Goal: Task Accomplishment & Management: Use online tool/utility

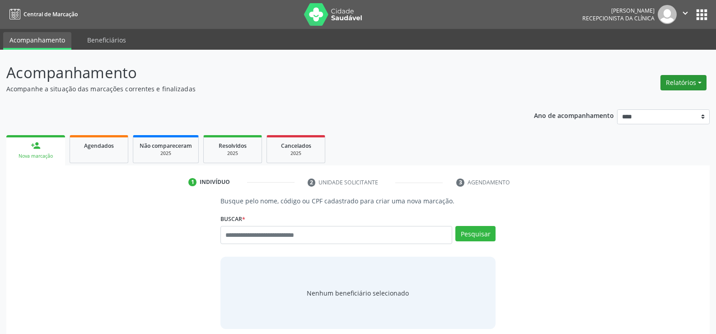
click at [693, 86] on button "Relatórios" at bounding box center [684, 82] width 46 height 15
click at [654, 99] on link "Agendamentos" at bounding box center [658, 102] width 97 height 13
select select "*"
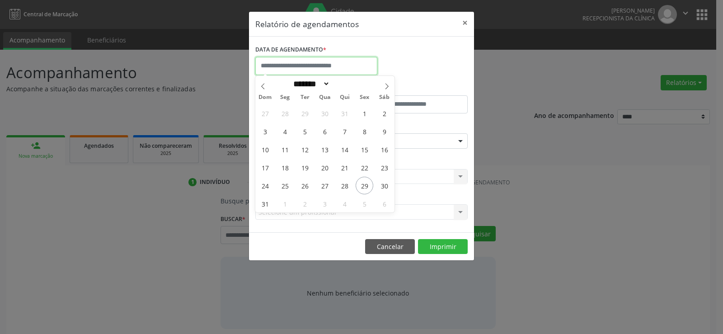
click at [310, 70] on input "text" at bounding box center [316, 66] width 122 height 18
click at [362, 188] on span "29" at bounding box center [365, 186] width 18 height 18
type input "**********"
click at [362, 188] on span "29" at bounding box center [365, 186] width 18 height 18
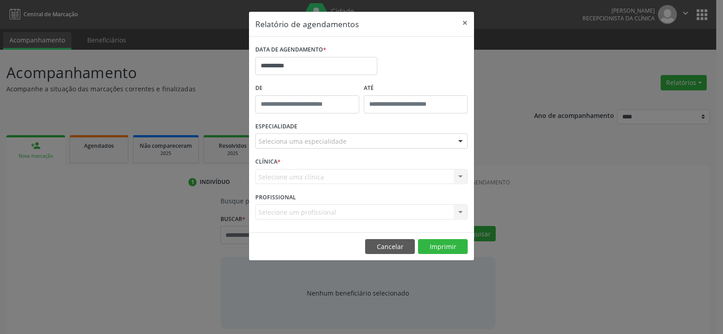
click at [378, 142] on div "Seleciona uma especialidade" at bounding box center [361, 140] width 212 height 15
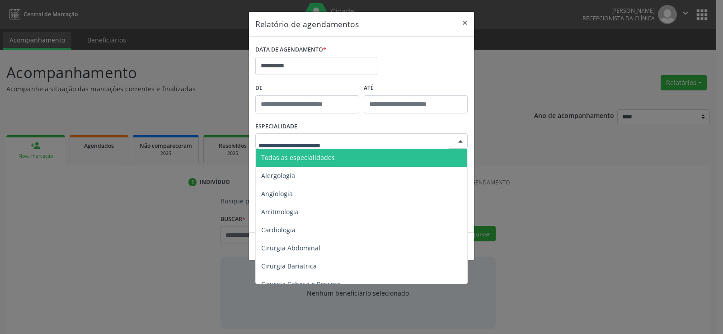
click at [349, 159] on span "Todas as especialidades" at bounding box center [362, 158] width 213 height 18
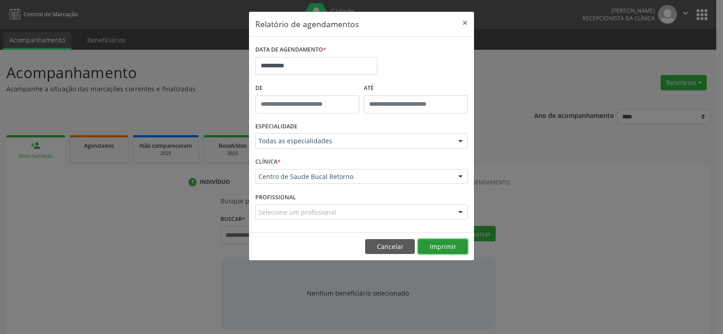
click at [432, 247] on button "Imprimir" at bounding box center [443, 246] width 50 height 15
click at [382, 254] on footer "Cancelar Imprimir" at bounding box center [361, 246] width 225 height 28
click at [380, 244] on button "Cancelar" at bounding box center [390, 246] width 50 height 15
